Goal: Information Seeking & Learning: Compare options

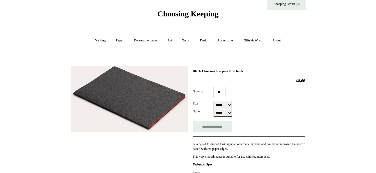
scroll to position [39, 0]
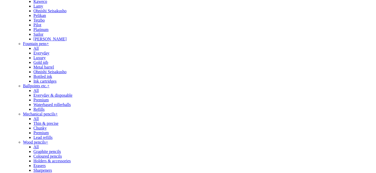
scroll to position [47, 0]
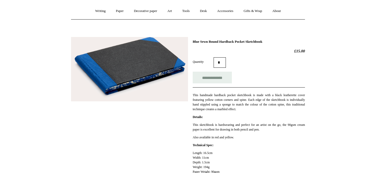
scroll to position [56, 0]
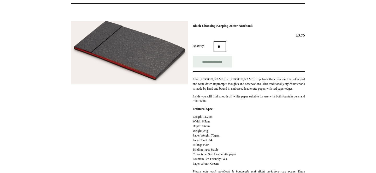
scroll to position [59, 0]
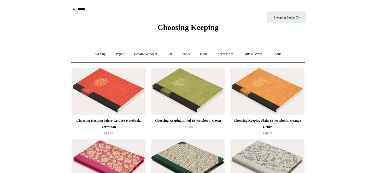
scroll to position [1169, 0]
